Goal: Information Seeking & Learning: Learn about a topic

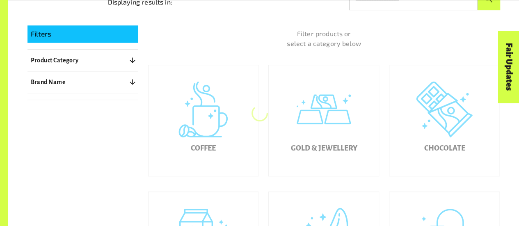
scroll to position [173, 0]
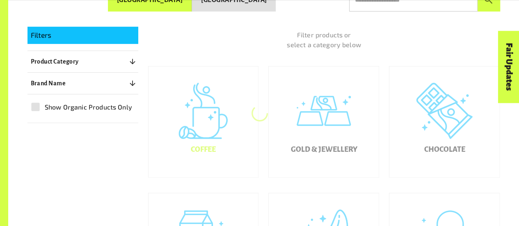
click at [201, 133] on div "Coffee" at bounding box center [204, 121] width 110 height 111
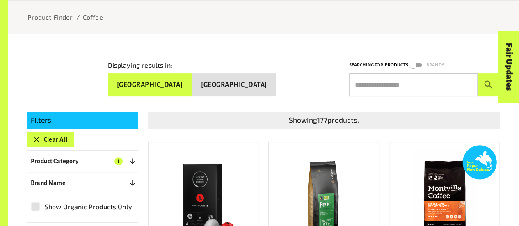
scroll to position [101, 0]
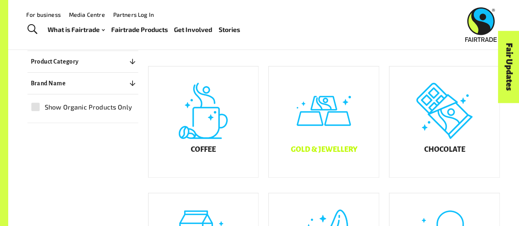
scroll to position [191, 0]
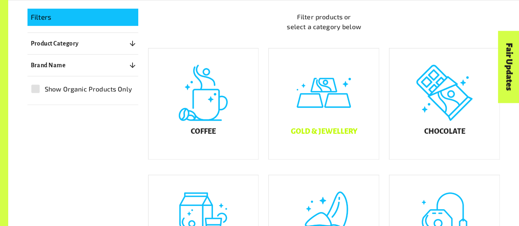
click at [341, 95] on div "Gold & Jewellery" at bounding box center [324, 103] width 110 height 111
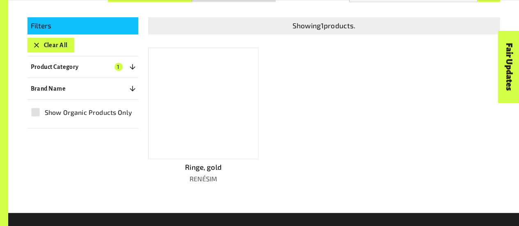
scroll to position [183, 0]
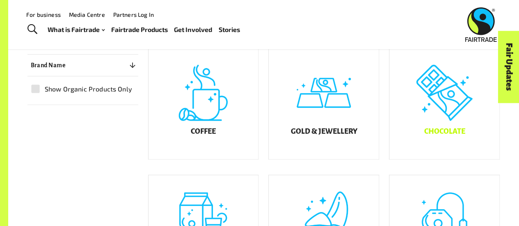
click at [426, 121] on div "Chocolate" at bounding box center [444, 103] width 110 height 111
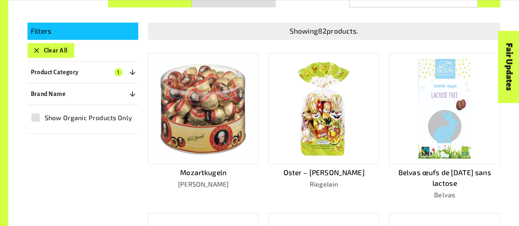
scroll to position [159, 0]
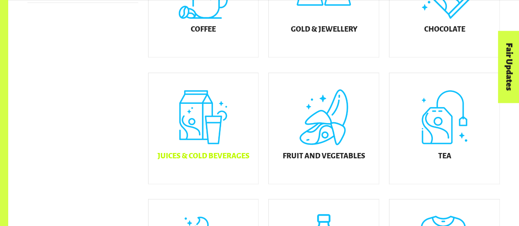
click at [214, 125] on div "Juices & Cold Beverages" at bounding box center [204, 128] width 110 height 111
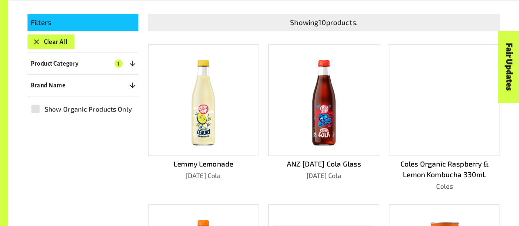
scroll to position [189, 0]
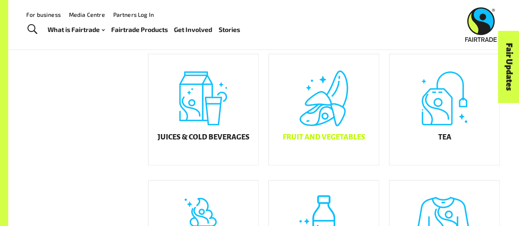
click at [322, 121] on div "Fruit and Vegetables" at bounding box center [324, 109] width 110 height 111
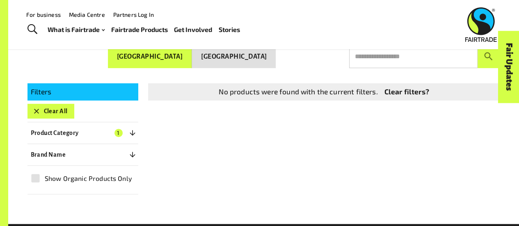
scroll to position [116, 0]
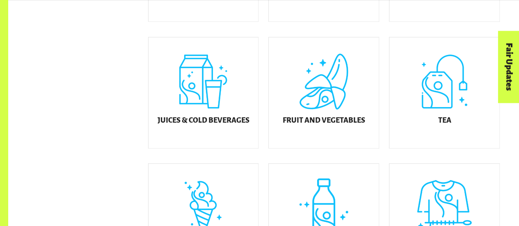
scroll to position [340, 0]
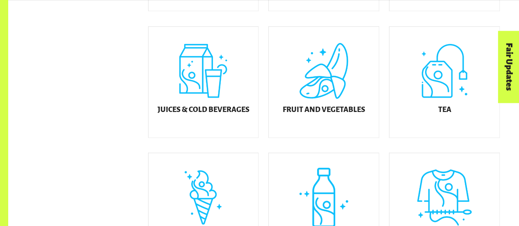
click at [452, 84] on div "Fair Updates" at bounding box center [463, 92] width 72 height 21
click at [428, 100] on div "Fair Updates" at bounding box center [463, 92] width 72 height 21
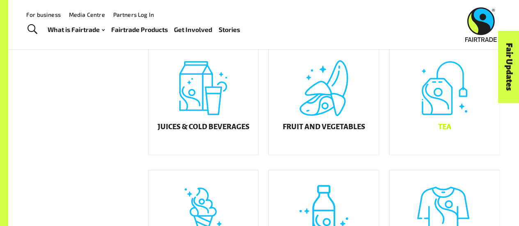
click at [429, 137] on div "Tea" at bounding box center [444, 99] width 110 height 111
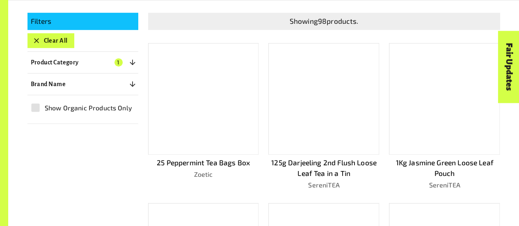
scroll to position [188, 0]
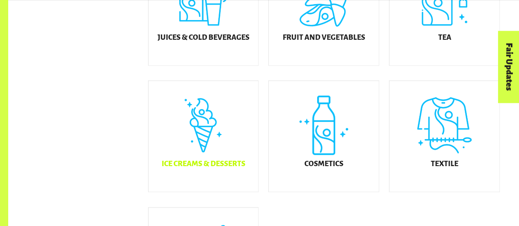
click at [208, 135] on div "Ice Creams & Desserts" at bounding box center [204, 136] width 110 height 111
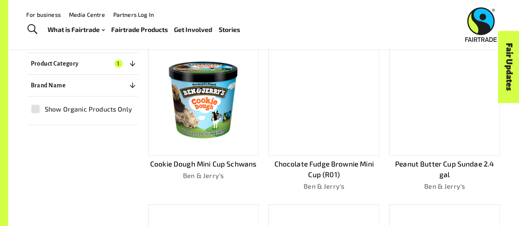
scroll to position [196, 0]
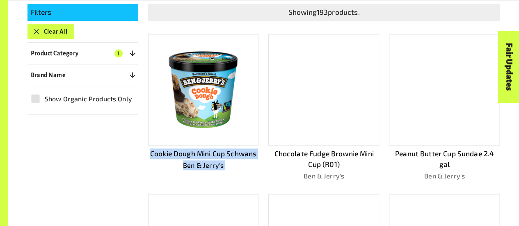
drag, startPoint x: 259, startPoint y: 153, endPoint x: 151, endPoint y: 153, distance: 108.8
copy div "Cookie Dough Mini Cup [PERSON_NAME] & Jerry's"
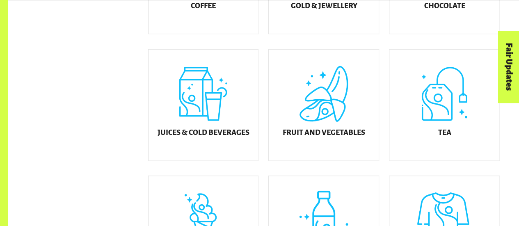
scroll to position [412, 0]
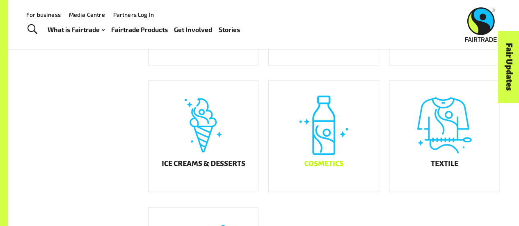
click at [341, 152] on div "Cosmetics" at bounding box center [324, 136] width 110 height 111
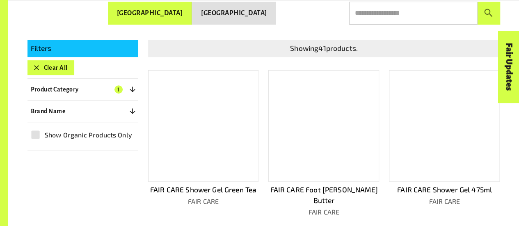
scroll to position [160, 0]
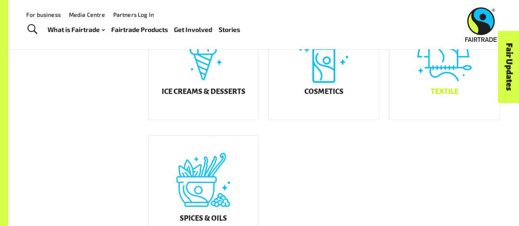
click at [461, 110] on div "Textile" at bounding box center [444, 64] width 110 height 111
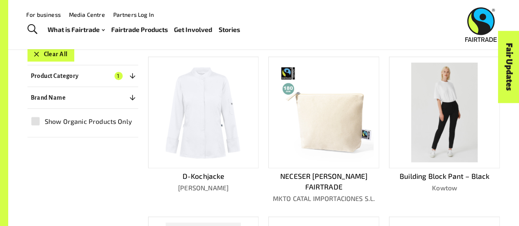
scroll to position [181, 0]
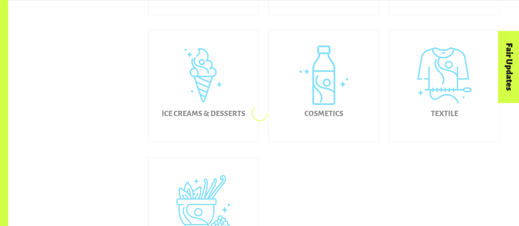
scroll to position [484, 0]
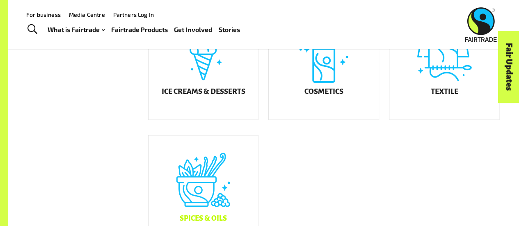
click at [178, 181] on div "Spices & Oils" at bounding box center [204, 190] width 110 height 111
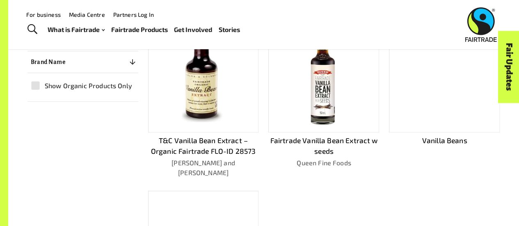
scroll to position [208, 0]
